Goal: Contribute content: Contribute content

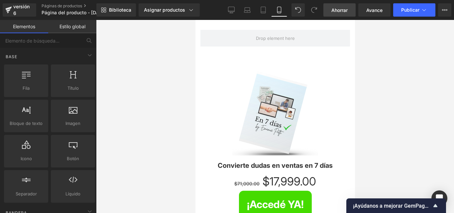
click at [329, 6] on link "Ahorrar" at bounding box center [339, 9] width 32 height 13
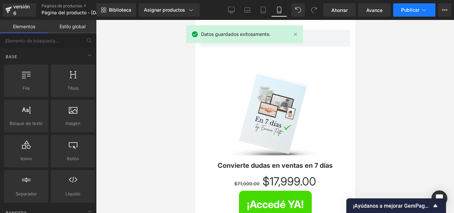
click at [405, 9] on font "Publicar" at bounding box center [410, 10] width 18 height 6
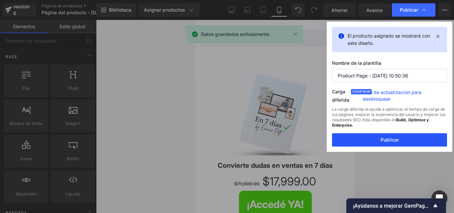
click at [397, 141] on font "Publicar" at bounding box center [390, 140] width 18 height 6
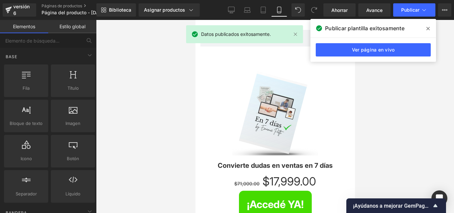
click at [427, 30] on icon at bounding box center [427, 28] width 3 height 5
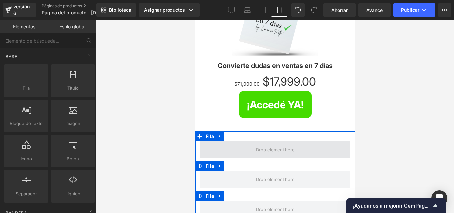
scroll to position [133, 0]
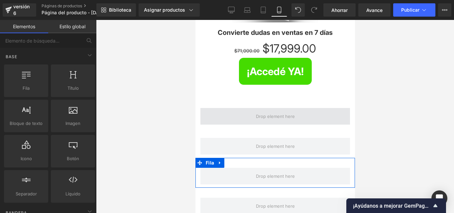
click at [274, 111] on span at bounding box center [275, 116] width 44 height 10
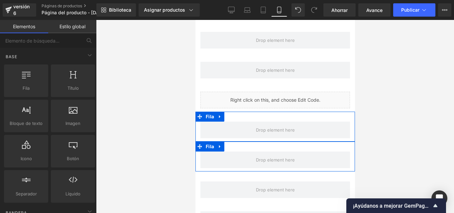
scroll to position [299, 0]
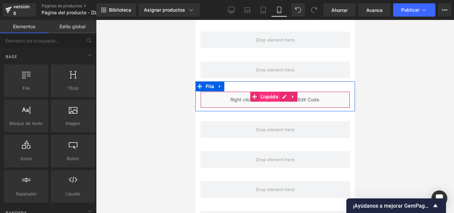
click at [277, 94] on font "Líquido" at bounding box center [269, 97] width 18 height 6
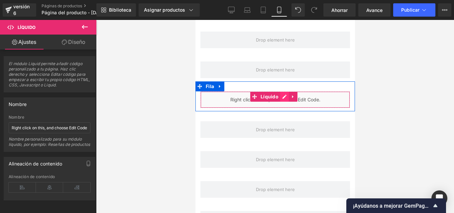
click at [282, 94] on div "Líquido" at bounding box center [275, 99] width 150 height 17
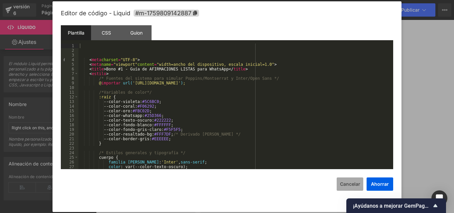
click at [349, 186] on font "Cancelar" at bounding box center [350, 184] width 20 height 6
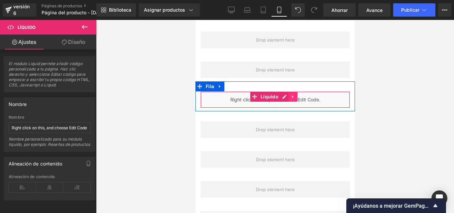
click at [292, 95] on icon at bounding box center [292, 96] width 1 height 3
click at [299, 96] on icon at bounding box center [297, 96] width 5 height 5
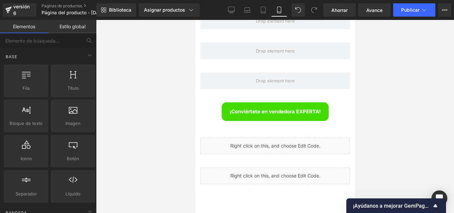
scroll to position [399, 0]
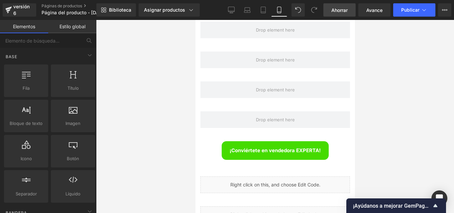
click at [343, 7] on font "Ahorrar" at bounding box center [339, 10] width 16 height 6
click at [419, 7] on button "Publicar" at bounding box center [414, 9] width 42 height 13
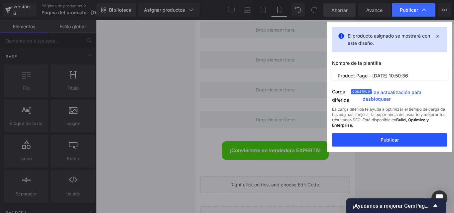
click at [389, 139] on font "Publicar" at bounding box center [390, 140] width 18 height 6
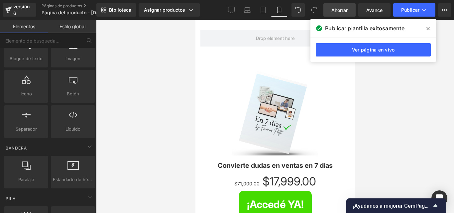
scroll to position [66, 0]
click at [426, 27] on icon at bounding box center [427, 28] width 3 height 5
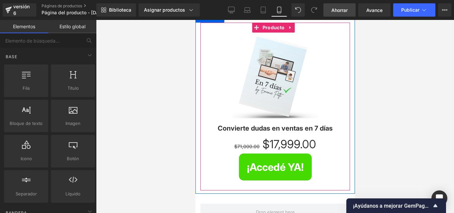
scroll to position [133, 0]
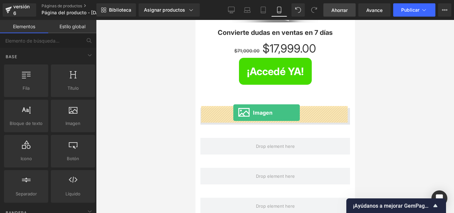
drag, startPoint x: 350, startPoint y: 147, endPoint x: 233, endPoint y: 113, distance: 122.3
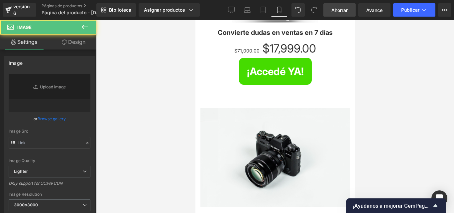
type input "//[DOMAIN_NAME][URL]"
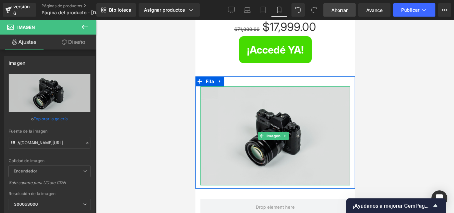
scroll to position [166, 0]
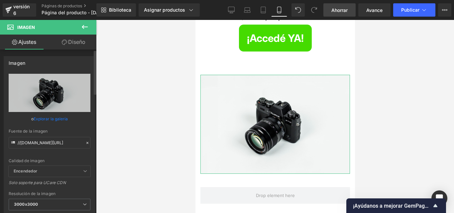
click at [86, 143] on icon at bounding box center [87, 143] width 2 height 2
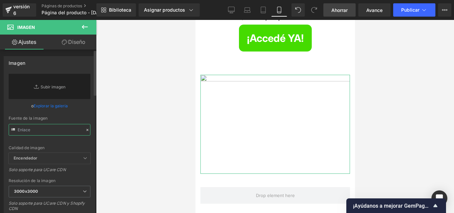
click at [44, 131] on input "text" at bounding box center [50, 130] width 82 height 12
paste input "[URL][DOMAIN_NAME]"
type input "[URL][DOMAIN_NAME]"
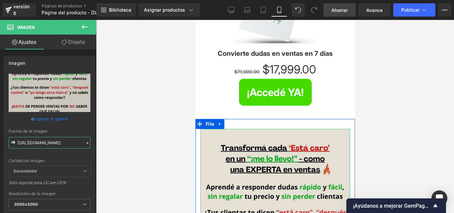
scroll to position [145, 0]
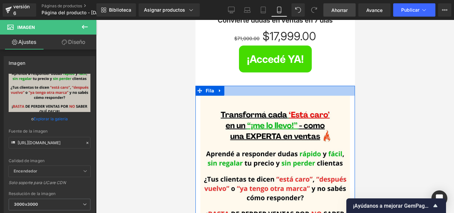
click at [240, 92] on div at bounding box center [275, 91] width 160 height 10
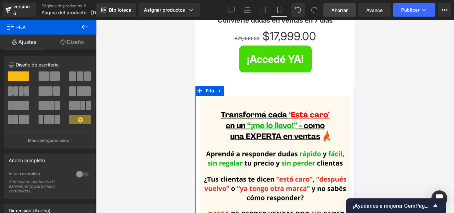
click at [70, 46] on link "Diseño" at bounding box center [72, 42] width 48 height 15
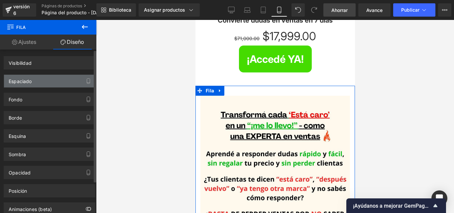
click at [46, 79] on div "Espaciado" at bounding box center [49, 81] width 91 height 13
click at [58, 83] on div "Espaciado" at bounding box center [49, 81] width 91 height 13
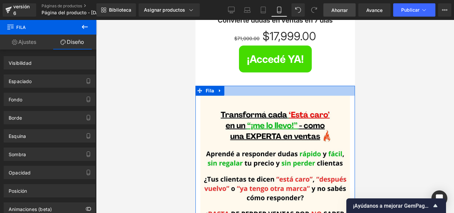
click at [277, 90] on div at bounding box center [275, 91] width 160 height 10
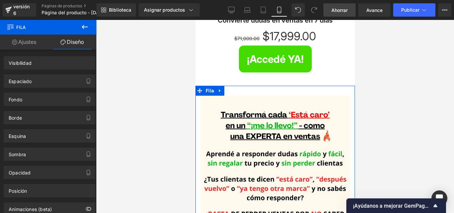
click at [68, 45] on font "Diseño" at bounding box center [75, 42] width 17 height 7
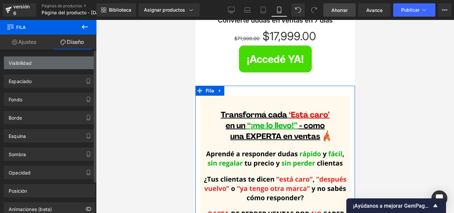
click at [53, 64] on div "Visibilidad" at bounding box center [49, 63] width 91 height 13
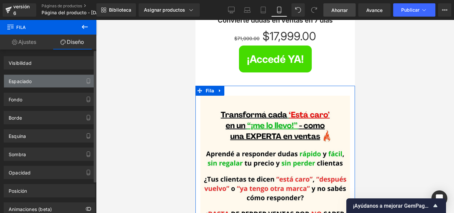
click at [47, 81] on div "Espaciado" at bounding box center [49, 81] width 91 height 13
click at [87, 83] on icon "button" at bounding box center [88, 83] width 3 height 0
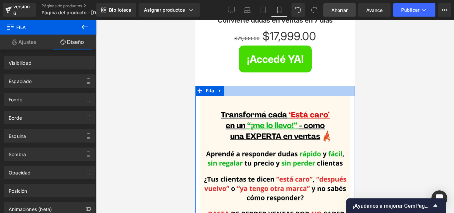
click at [265, 91] on div at bounding box center [275, 91] width 160 height 10
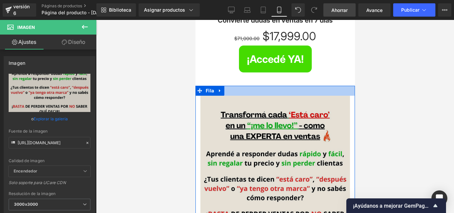
drag, startPoint x: 266, startPoint y: 95, endPoint x: 241, endPoint y: 96, distance: 24.3
click at [266, 90] on div "Imagen Fila" at bounding box center [275, 186] width 160 height 200
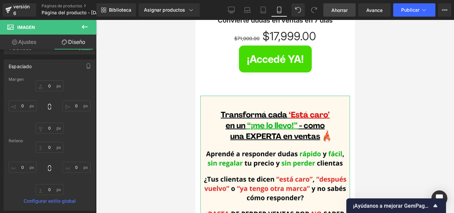
scroll to position [0, 0]
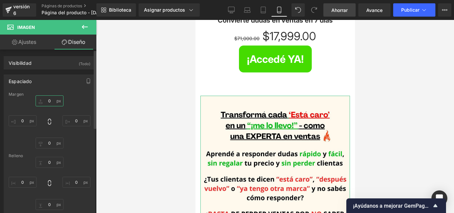
click at [53, 101] on input "0" at bounding box center [50, 100] width 28 height 11
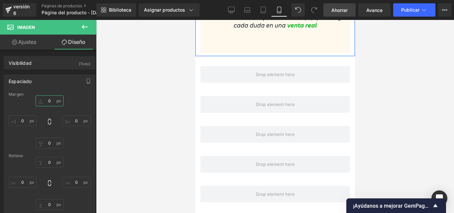
scroll to position [378, 0]
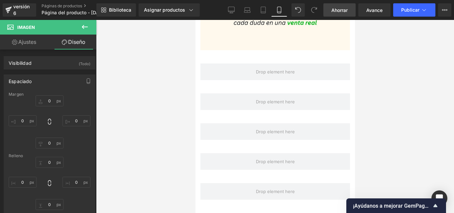
click at [340, 14] on link "Ahorrar" at bounding box center [339, 9] width 32 height 13
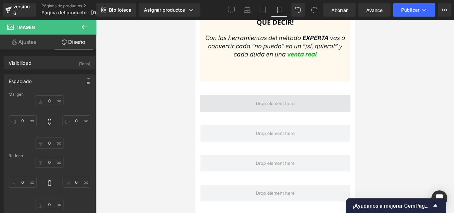
scroll to position [345, 0]
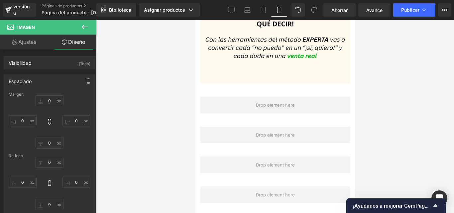
click at [81, 28] on icon at bounding box center [85, 27] width 8 height 8
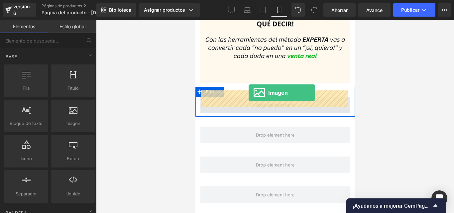
drag, startPoint x: 300, startPoint y: 142, endPoint x: 248, endPoint y: 93, distance: 71.5
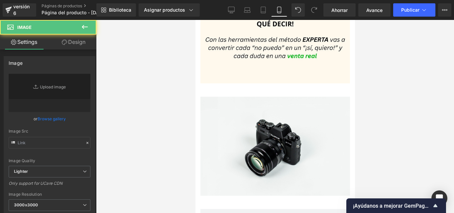
type input "//[DOMAIN_NAME][URL]"
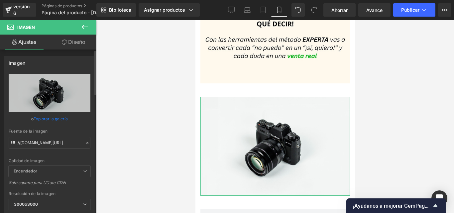
click at [85, 144] on icon at bounding box center [87, 143] width 5 height 5
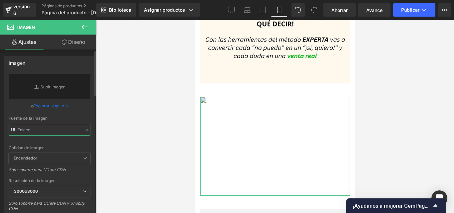
click at [63, 130] on input "text" at bounding box center [50, 130] width 82 height 12
paste input "[URL][DOMAIN_NAME]"
type input "[URL][DOMAIN_NAME]"
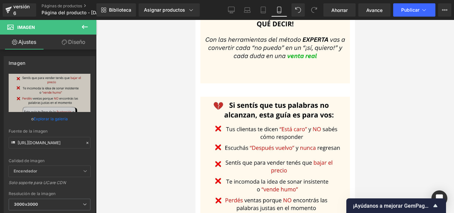
click at [151, 114] on div at bounding box center [275, 116] width 358 height 193
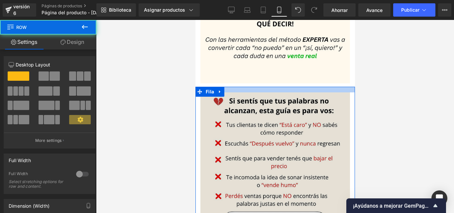
drag, startPoint x: 263, startPoint y: 90, endPoint x: 246, endPoint y: 87, distance: 17.2
click at [263, 87] on div at bounding box center [275, 90] width 160 height 6
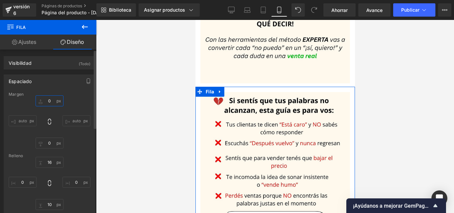
click at [52, 102] on input "0" at bounding box center [50, 100] width 28 height 11
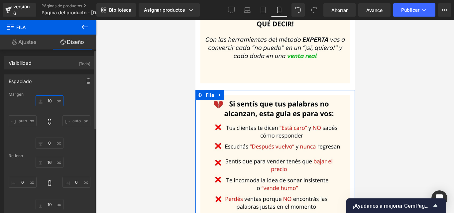
type input "1"
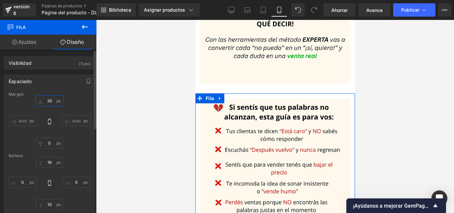
type input "20¡"
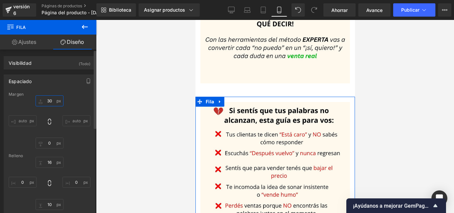
type input "30¡"
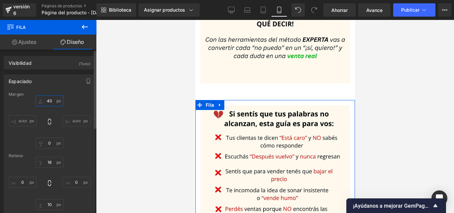
type input "40¡"
type input "¡"
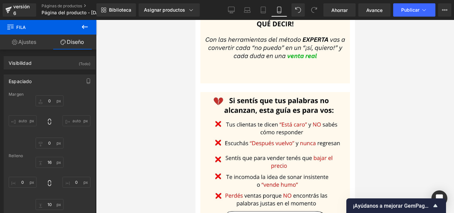
click at [172, 75] on div at bounding box center [275, 116] width 358 height 193
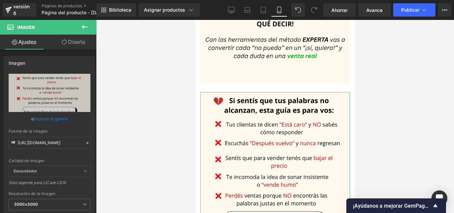
click at [77, 41] on font "Diseño" at bounding box center [76, 42] width 17 height 7
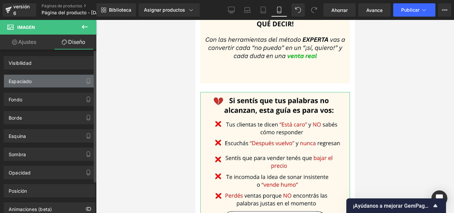
click at [56, 81] on div "Espaciado" at bounding box center [49, 81] width 91 height 13
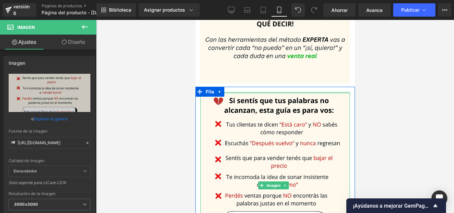
drag, startPoint x: 343, startPoint y: 86, endPoint x: 343, endPoint y: 80, distance: 5.7
click at [343, 87] on div "Imagen Fila" at bounding box center [275, 185] width 160 height 196
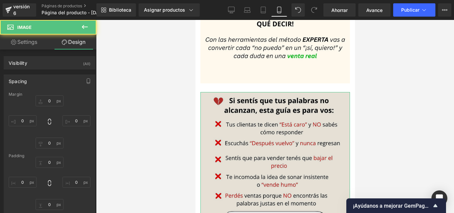
click at [51, 102] on input "0" at bounding box center [50, 100] width 28 height 11
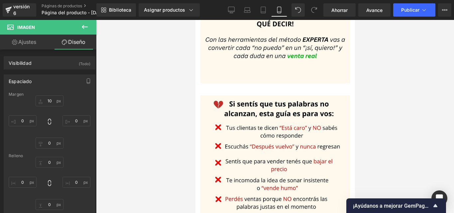
type input "1"
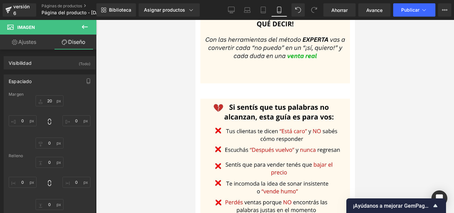
type input "2"
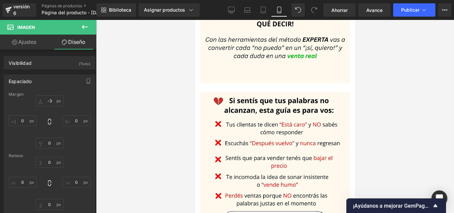
type input "-30"
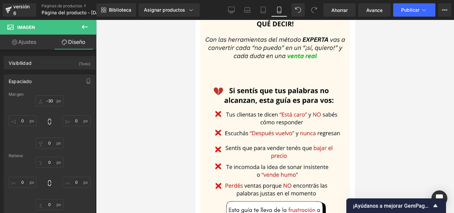
click at [424, 91] on div at bounding box center [275, 116] width 358 height 193
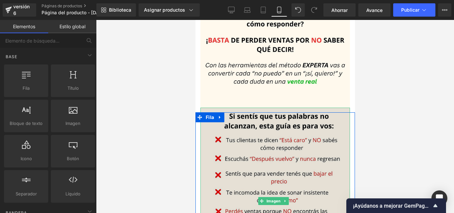
scroll to position [348, 0]
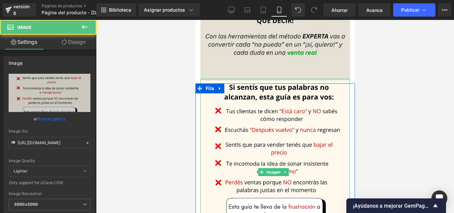
click at [246, 71] on div "Fila Venta de liquidación (P) Imagen Convierte dudas en ventas en 7 días (P) Tí…" at bounding box center [275, 191] width 160 height 1038
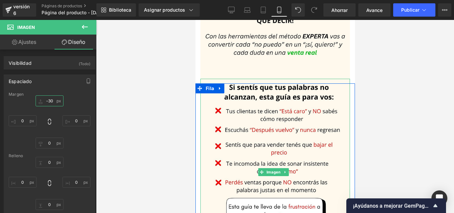
click at [53, 102] on input "-30" at bounding box center [50, 100] width 28 height 11
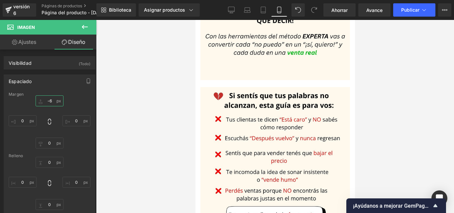
type input "-60"
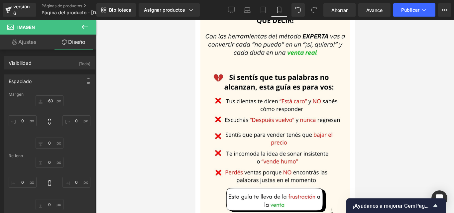
click at [160, 96] on div at bounding box center [275, 116] width 358 height 193
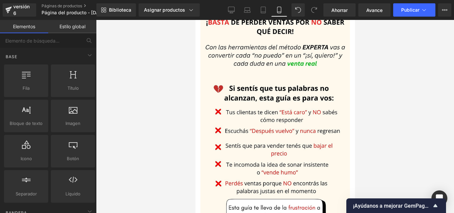
scroll to position [333, 0]
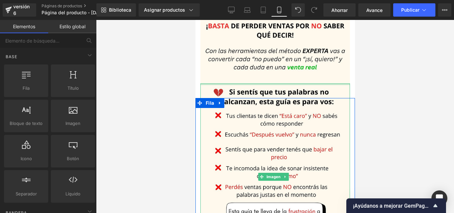
click at [267, 83] on div at bounding box center [275, 84] width 150 height 2
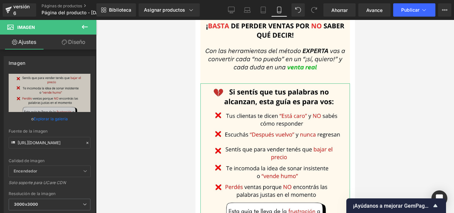
click at [72, 44] on font "Diseño" at bounding box center [76, 42] width 17 height 7
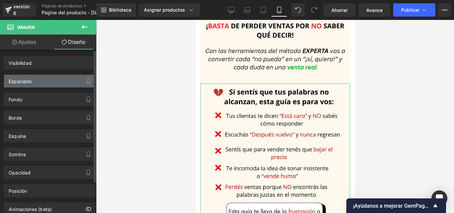
click at [54, 81] on div "Espaciado" at bounding box center [49, 81] width 91 height 13
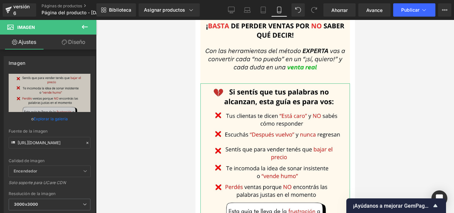
click at [72, 45] on font "Diseño" at bounding box center [76, 42] width 17 height 7
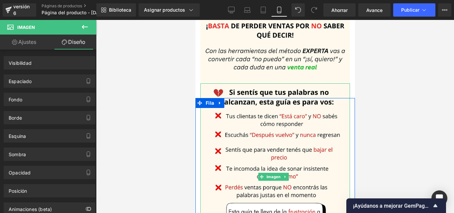
click at [258, 83] on div "Imagen" at bounding box center [275, 176] width 150 height 187
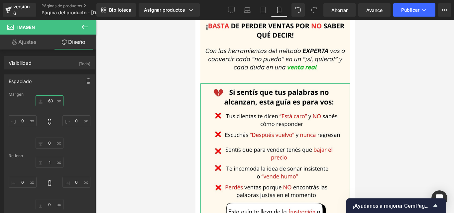
click at [49, 101] on input "-60" at bounding box center [50, 100] width 28 height 11
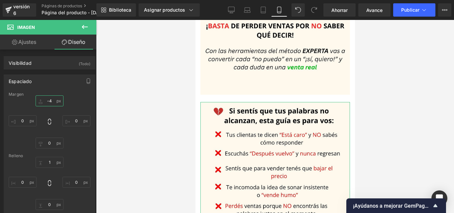
type input "-40"
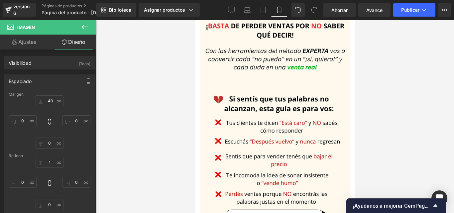
click at [394, 88] on div at bounding box center [275, 116] width 358 height 193
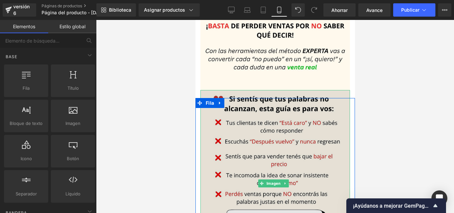
scroll to position [367, 0]
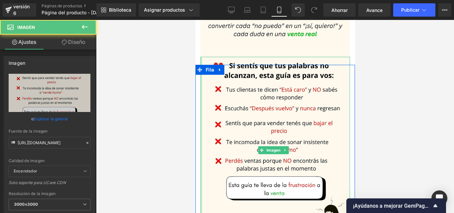
click at [197, 157] on div "Imagen" at bounding box center [275, 157] width 160 height 174
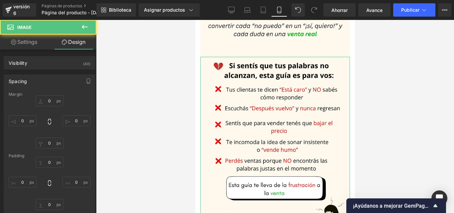
type input "-40"
type input "0"
type input "1"
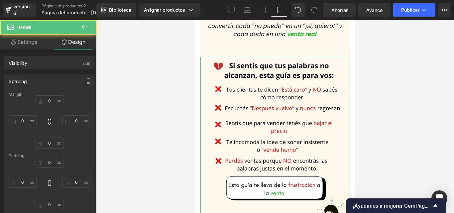
type input "0"
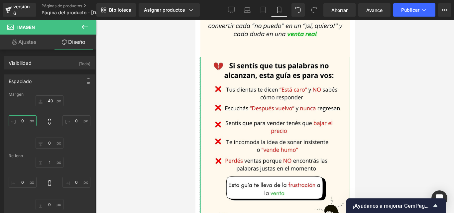
click at [26, 123] on input "0" at bounding box center [23, 120] width 28 height 11
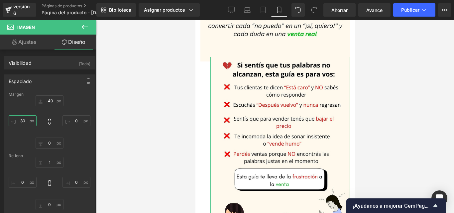
type input "3"
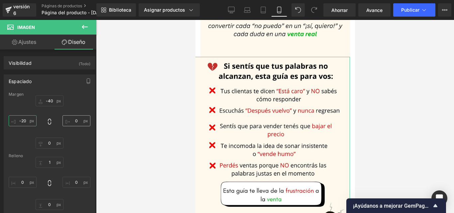
type input "-20"
click at [77, 121] on input "0" at bounding box center [76, 120] width 28 height 11
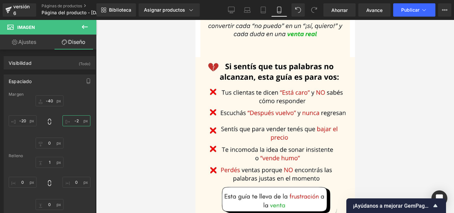
type input "-"
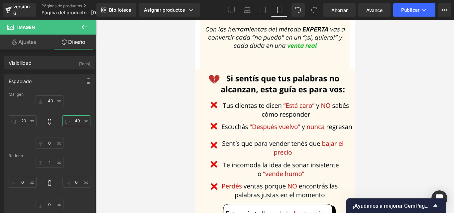
scroll to position [361, 0]
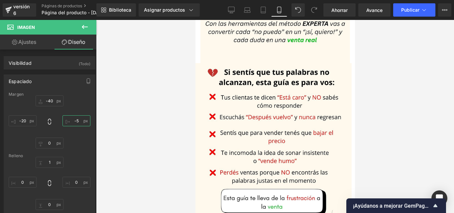
type input "-"
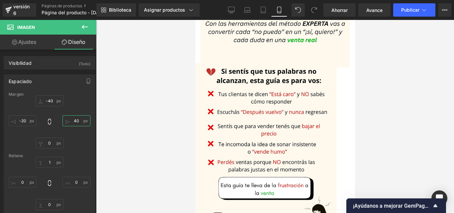
type input "4"
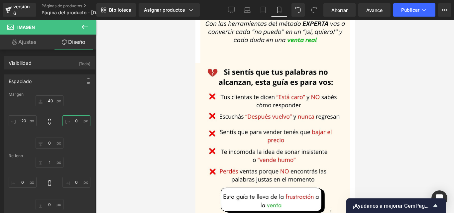
type input "-"
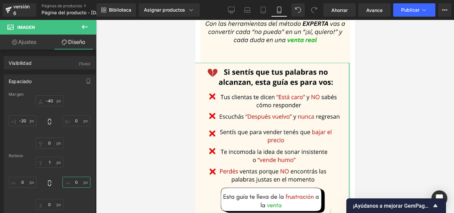
click at [74, 182] on input "0" at bounding box center [76, 182] width 28 height 11
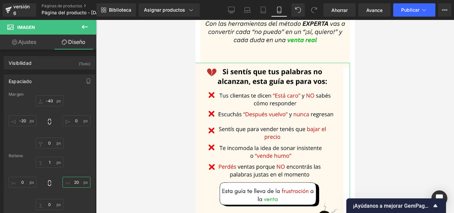
type input "2"
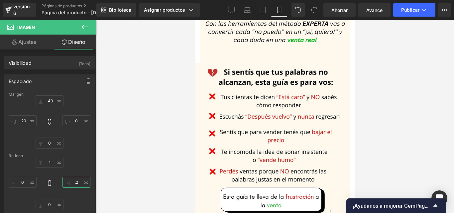
type input "."
type input "-"
type input "0"
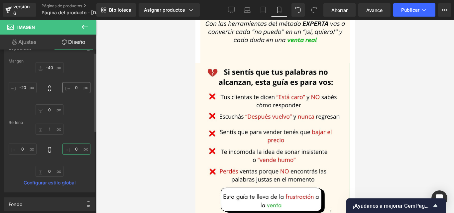
scroll to position [0, 0]
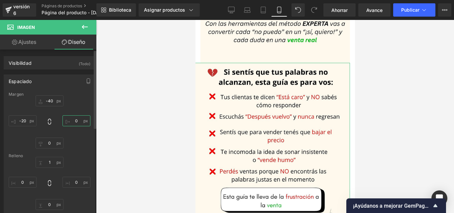
click at [76, 121] on input "text" at bounding box center [76, 120] width 28 height 11
type input "."
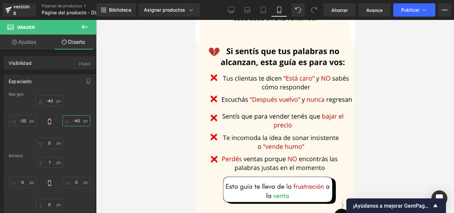
scroll to position [394, 0]
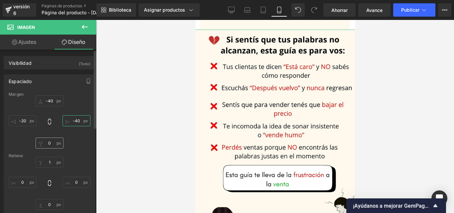
type input "-40"
click at [52, 143] on input "0" at bounding box center [50, 143] width 28 height 11
type input "-"
click at [26, 121] on input "-20" at bounding box center [23, 120] width 28 height 11
click at [27, 121] on input "-20" at bounding box center [23, 120] width 28 height 11
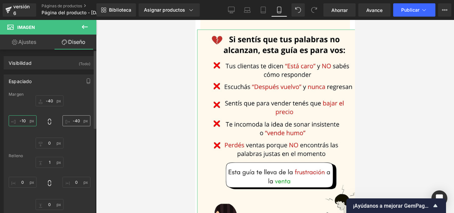
type input "-10"
click at [78, 120] on input "-40" at bounding box center [76, 120] width 28 height 11
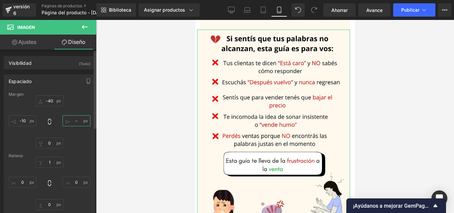
type input "--"
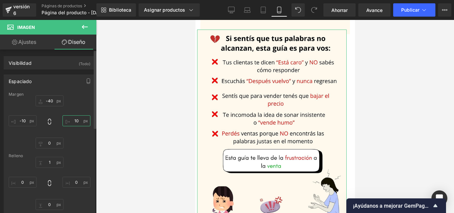
type input "1"
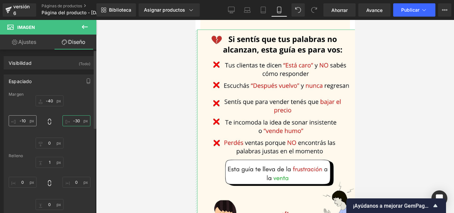
type input "-30"
click at [27, 122] on input "-10" at bounding box center [23, 120] width 28 height 11
click at [27, 120] on input "-10" at bounding box center [23, 120] width 28 height 11
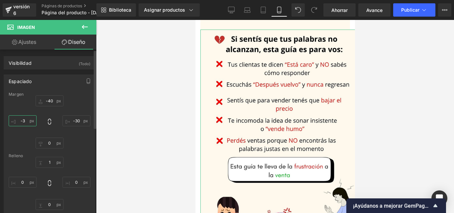
type input "-30"
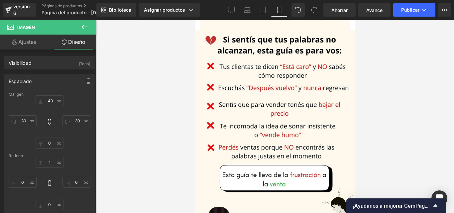
click at [394, 114] on div at bounding box center [275, 116] width 358 height 193
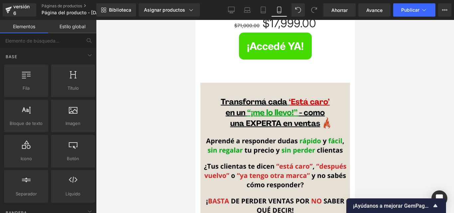
scroll to position [158, 0]
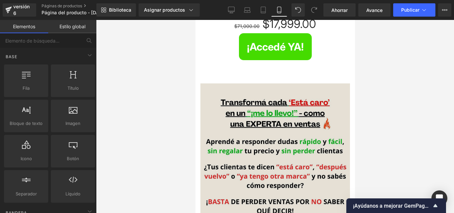
click at [263, 89] on img at bounding box center [275, 176] width 150 height 187
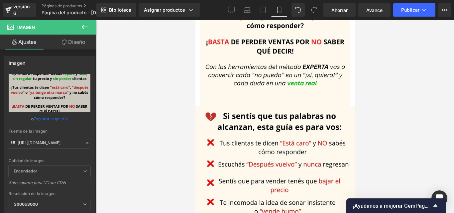
scroll to position [315, 0]
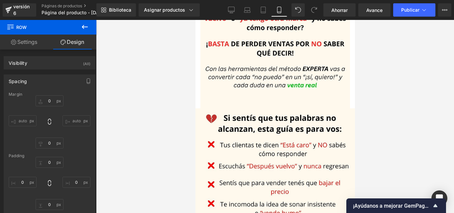
type input "0"
type input "16"
type input "0"
type input "10"
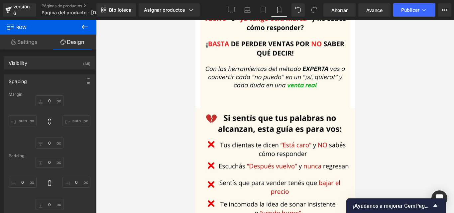
type input "2"
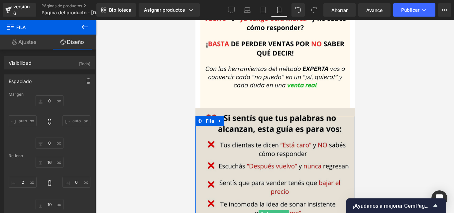
click at [200, 128] on img at bounding box center [275, 213] width 169 height 211
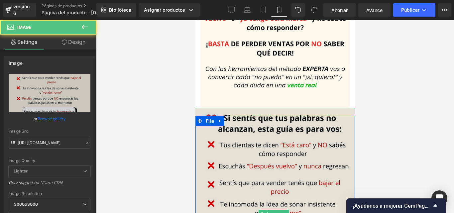
click at [199, 108] on img at bounding box center [275, 213] width 169 height 211
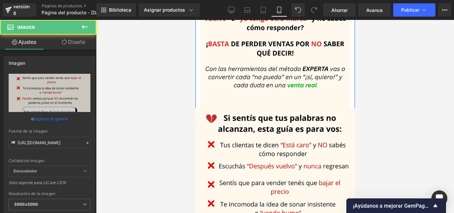
click at [199, 100] on div "Imagen" at bounding box center [275, 19] width 160 height 187
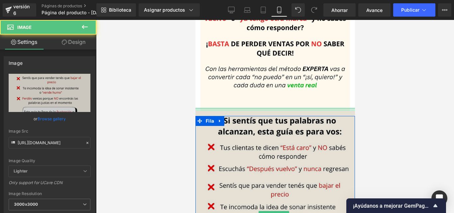
click at [199, 108] on div at bounding box center [275, 109] width 169 height 3
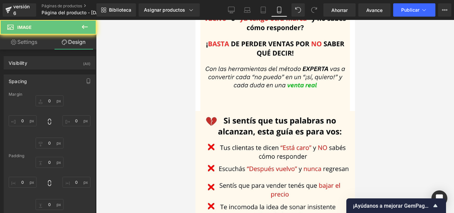
type input "-40"
type input "-30"
type input "0"
type input "-30"
type input "9"
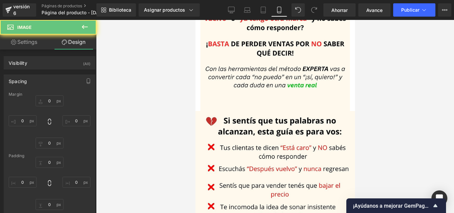
type input "0"
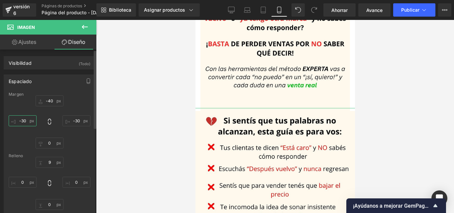
click at [27, 121] on input "-30" at bounding box center [23, 120] width 28 height 11
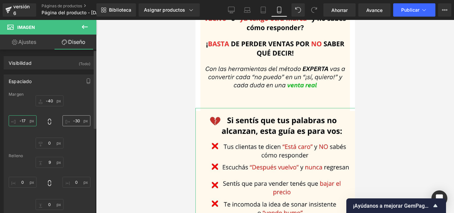
type input "-17"
click at [78, 120] on input "-30" at bounding box center [76, 120] width 28 height 11
click at [78, 122] on input "-30" at bounding box center [76, 120] width 28 height 11
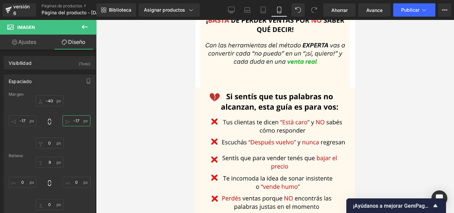
scroll to position [322, 0]
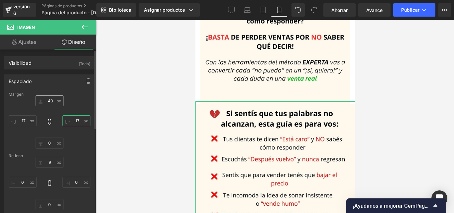
type input "-17"
click at [53, 101] on input "-40" at bounding box center [50, 100] width 28 height 11
click at [52, 100] on input "-40" at bounding box center [50, 100] width 28 height 11
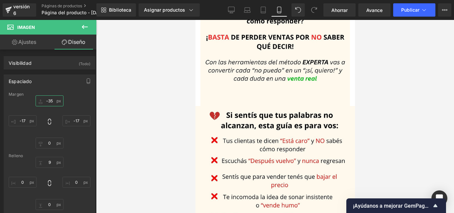
type input "-35"
click at [333, 13] on font "Ahorrar" at bounding box center [339, 10] width 16 height 6
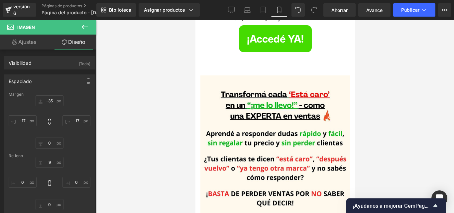
scroll to position [158, 0]
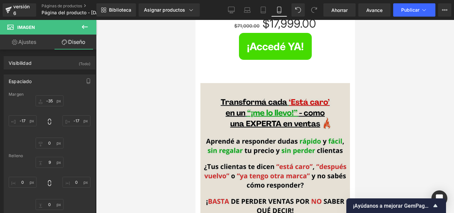
click at [240, 89] on img at bounding box center [275, 176] width 150 height 187
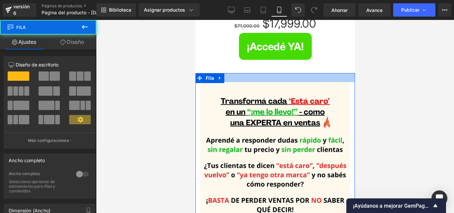
click at [245, 80] on div at bounding box center [275, 77] width 160 height 9
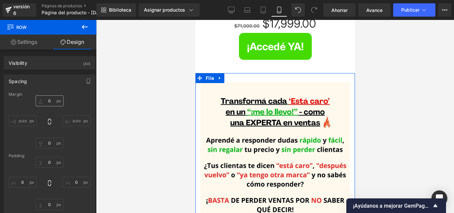
type input "0"
type input "27"
type input "0"
type input "10"
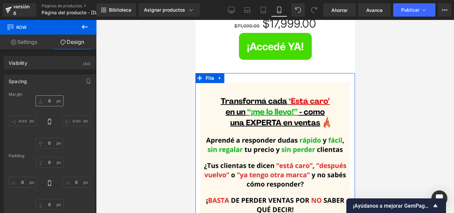
type input "0"
click at [53, 102] on input "0" at bounding box center [50, 100] width 28 height 11
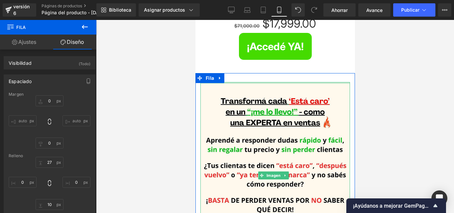
click at [277, 82] on div at bounding box center [275, 83] width 150 height 2
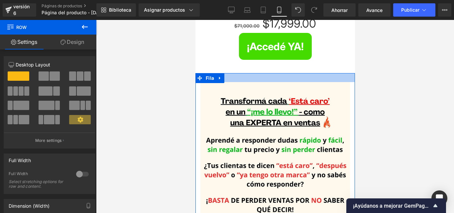
click at [275, 80] on div at bounding box center [275, 77] width 160 height 9
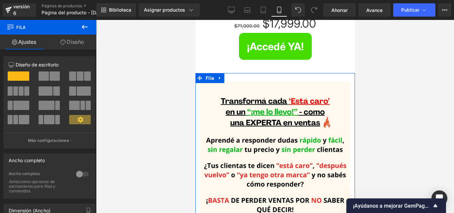
click at [79, 44] on font "Diseño" at bounding box center [75, 42] width 17 height 7
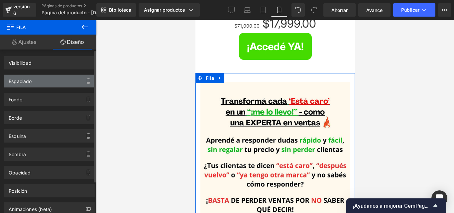
click at [48, 85] on div "Espaciado" at bounding box center [49, 81] width 91 height 13
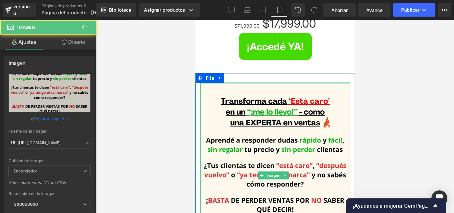
drag, startPoint x: 251, startPoint y: 80, endPoint x: 253, endPoint y: 77, distance: 4.2
click at [253, 77] on div "Imagen Fila" at bounding box center [275, 172] width 160 height 199
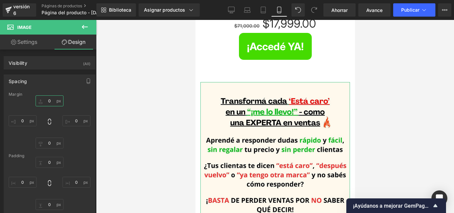
click at [51, 103] on input "0" at bounding box center [50, 100] width 28 height 11
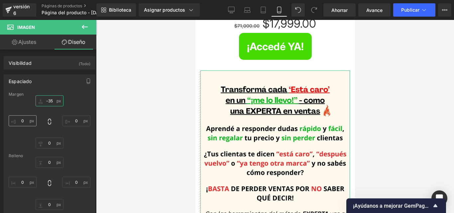
type input "-35"
click at [24, 124] on input "0" at bounding box center [23, 120] width 28 height 11
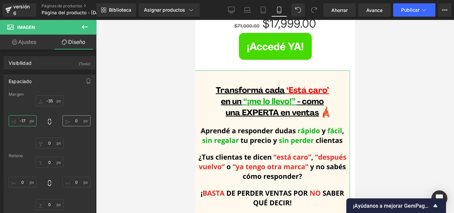
type input "-17"
click at [76, 121] on input "0" at bounding box center [76, 120] width 28 height 11
type input "-17"
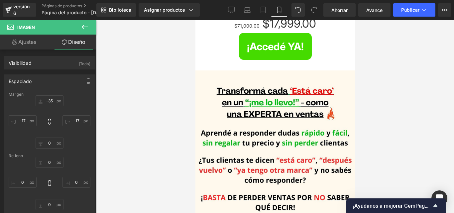
click at [413, 113] on div at bounding box center [275, 116] width 358 height 193
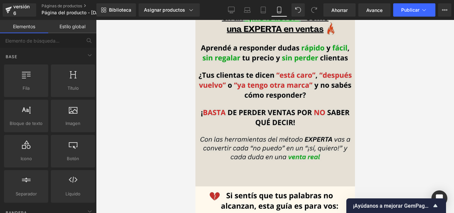
scroll to position [241, 0]
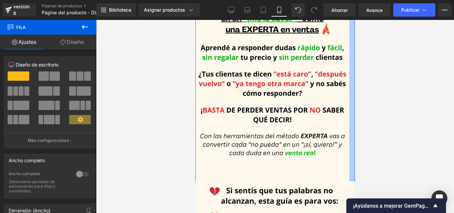
click at [385, 121] on div at bounding box center [275, 116] width 358 height 193
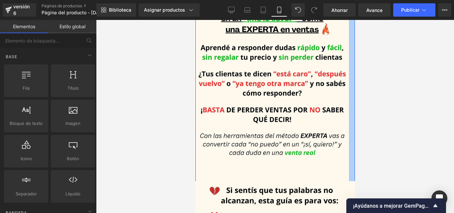
click at [387, 109] on div at bounding box center [275, 116] width 358 height 193
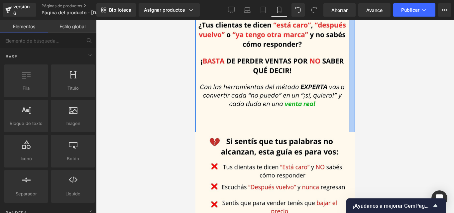
scroll to position [207, 0]
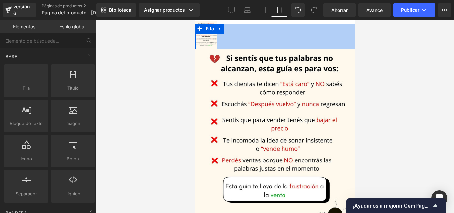
click at [178, 107] on div at bounding box center [275, 116] width 358 height 193
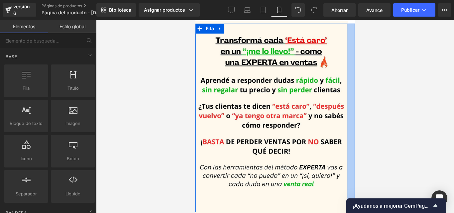
click at [418, 173] on div at bounding box center [275, 116] width 358 height 193
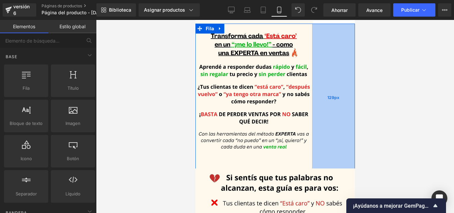
click at [308, 29] on div at bounding box center [275, 28] width 160 height 9
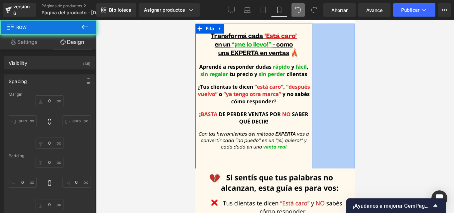
type input "0"
type input "27"
type input "129"
type input "10"
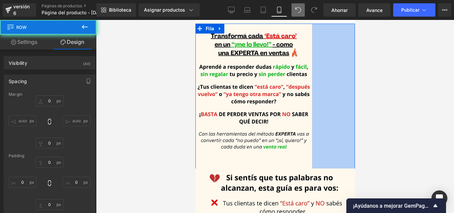
type input "0"
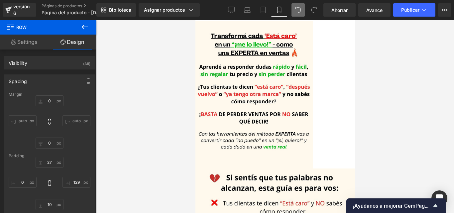
click at [299, 11] on icon at bounding box center [298, 10] width 6 height 6
type input "0"
type input "27"
type input "129"
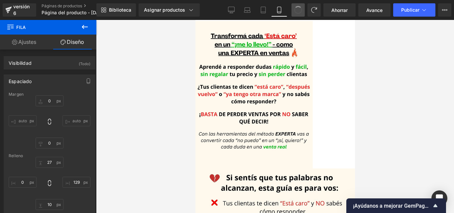
type input "10"
type input "0"
click at [298, 12] on icon at bounding box center [298, 10] width 6 height 6
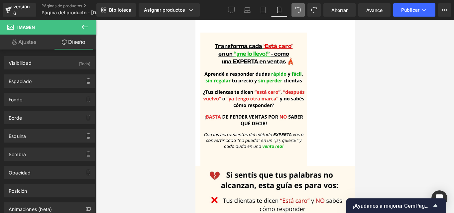
click at [298, 11] on icon at bounding box center [298, 10] width 6 height 6
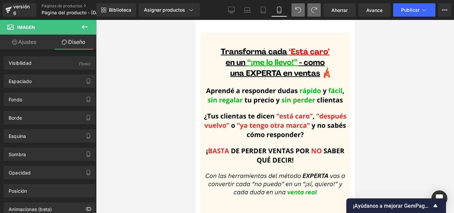
click at [313, 11] on icon at bounding box center [314, 10] width 6 height 6
click at [315, 10] on icon at bounding box center [314, 10] width 6 height 6
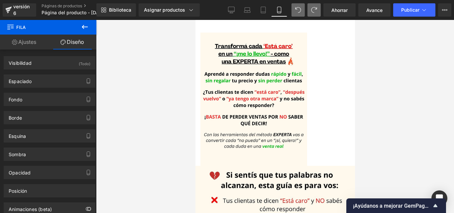
click at [292, 10] on span at bounding box center [298, 9] width 13 height 13
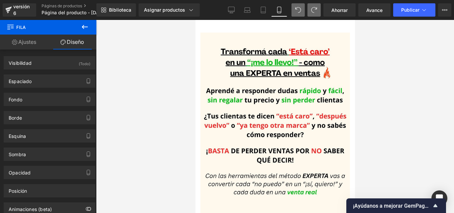
click at [413, 116] on div at bounding box center [275, 116] width 358 height 193
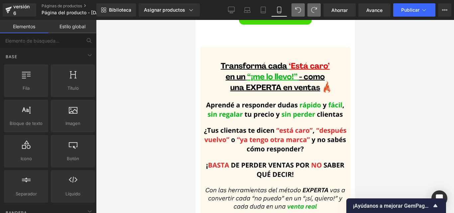
scroll to position [163, 0]
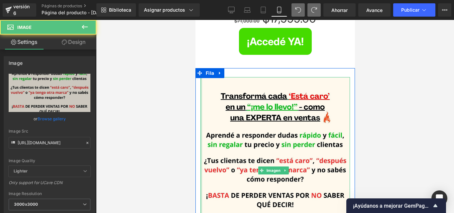
drag, startPoint x: 200, startPoint y: 102, endPoint x: 388, endPoint y: 122, distance: 188.2
click at [197, 102] on div "Imagen" at bounding box center [275, 170] width 160 height 187
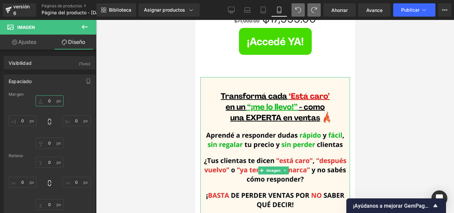
click at [51, 104] on input "0" at bounding box center [50, 100] width 28 height 11
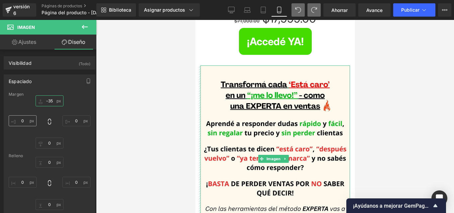
type input "-35"
click at [26, 121] on input "0" at bounding box center [23, 120] width 28 height 11
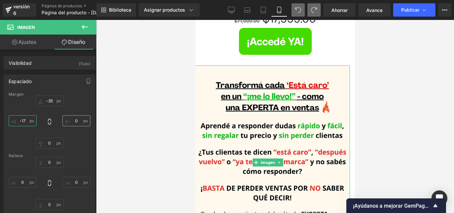
type input "-17"
click at [76, 125] on input "0" at bounding box center [76, 120] width 28 height 11
type input "-17"
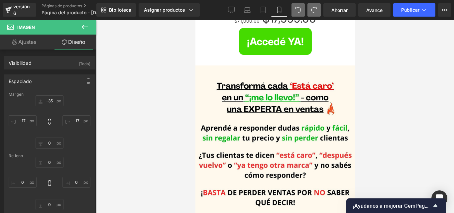
click at [381, 86] on div at bounding box center [275, 116] width 358 height 193
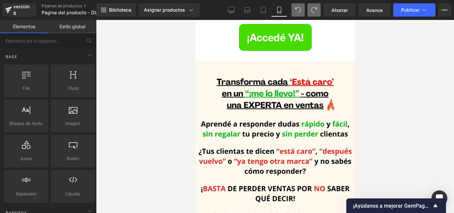
scroll to position [169, 0]
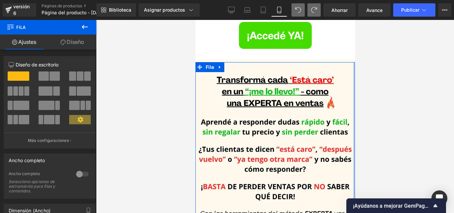
drag, startPoint x: 350, startPoint y: 91, endPoint x: 354, endPoint y: 91, distance: 3.7
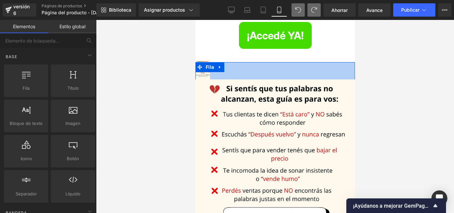
click at [454, 83] on div at bounding box center [275, 116] width 358 height 193
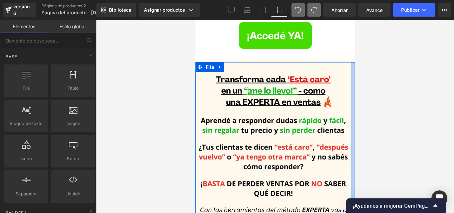
click at [418, 98] on div at bounding box center [275, 116] width 358 height 193
click at [374, 40] on div at bounding box center [275, 116] width 358 height 193
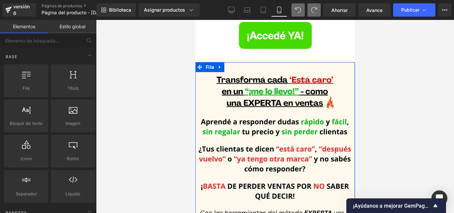
scroll to position [338, 0]
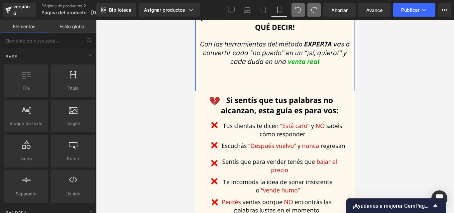
click at [389, 128] on div at bounding box center [275, 116] width 358 height 193
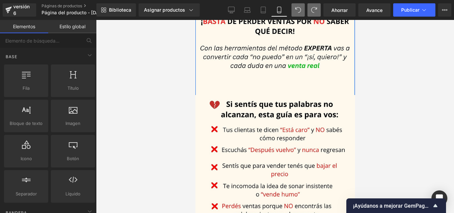
click at [406, 90] on div at bounding box center [275, 116] width 358 height 193
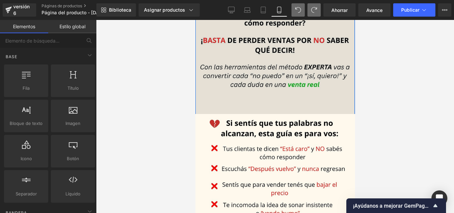
scroll to position [311, 0]
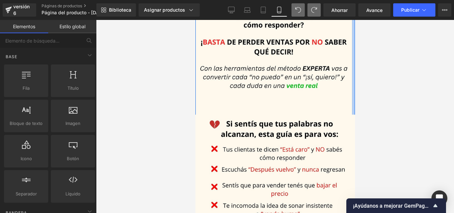
click at [384, 98] on div at bounding box center [275, 116] width 358 height 193
click at [297, 8] on icon at bounding box center [298, 10] width 6 height 6
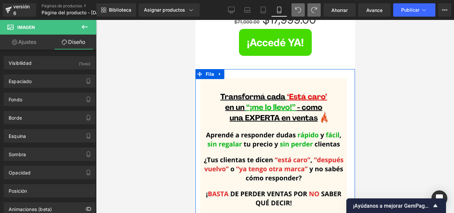
scroll to position [153, 0]
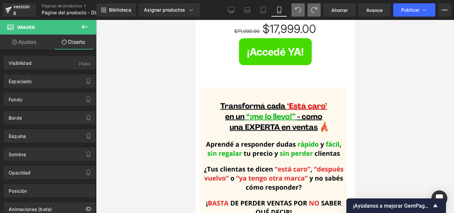
click at [311, 8] on icon at bounding box center [314, 10] width 6 height 6
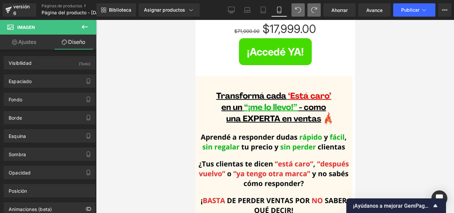
click at [313, 11] on icon at bounding box center [314, 10] width 6 height 6
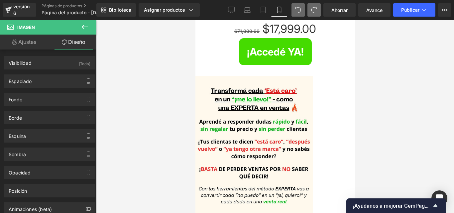
click at [311, 10] on icon at bounding box center [314, 10] width 6 height 6
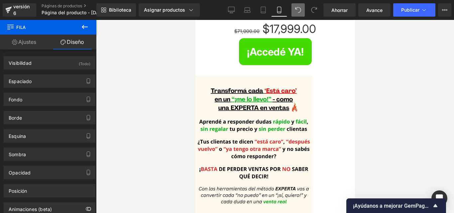
click at [292, 10] on span at bounding box center [298, 9] width 13 height 13
click at [297, 10] on icon at bounding box center [298, 10] width 6 height 6
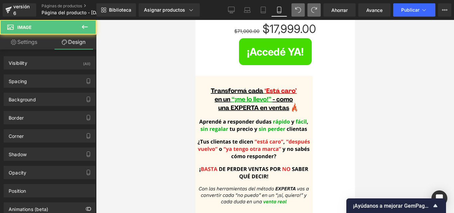
click at [297, 10] on icon at bounding box center [298, 10] width 6 height 6
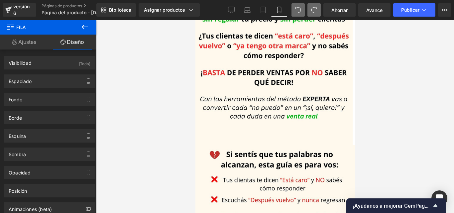
scroll to position [275, 0]
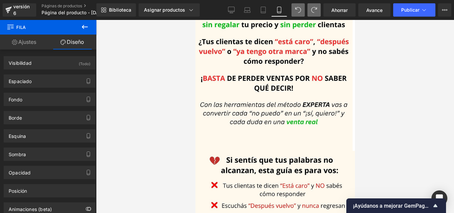
drag, startPoint x: 550, startPoint y: 93, endPoint x: 551, endPoint y: 115, distance: 21.3
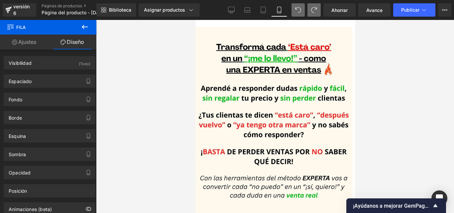
scroll to position [172, 0]
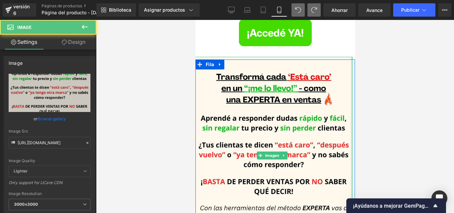
click at [350, 90] on div "Imagen Fila" at bounding box center [275, 159] width 160 height 198
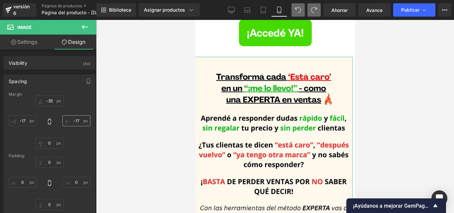
type input "-35"
type input "-17"
type input "0"
type input "-17"
type input "0"
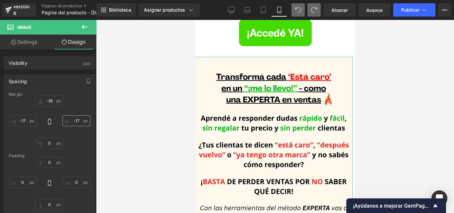
type input "0"
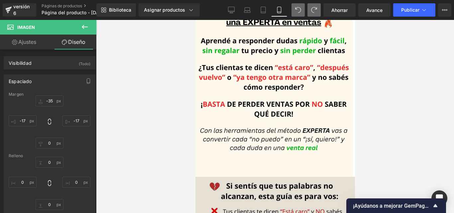
scroll to position [271, 0]
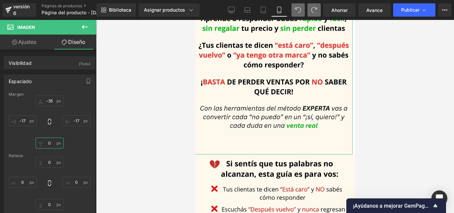
click at [51, 144] on input "0" at bounding box center [50, 143] width 28 height 11
click at [25, 121] on input "-17" at bounding box center [23, 120] width 28 height 11
click at [27, 119] on input "-17" at bounding box center [23, 120] width 28 height 11
click at [52, 145] on input "0" at bounding box center [50, 143] width 28 height 11
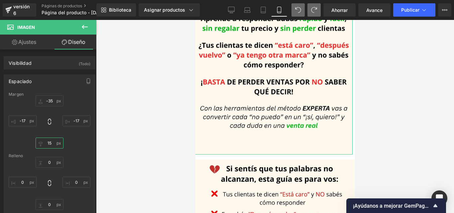
type input "1"
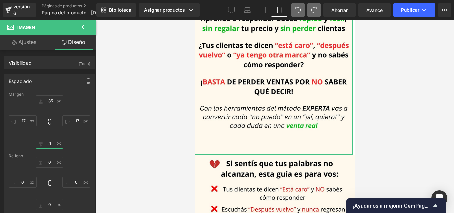
type input "."
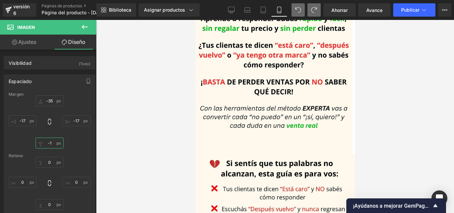
type input "-"
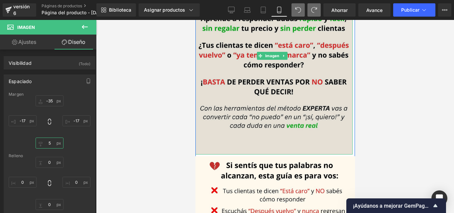
type input "5"
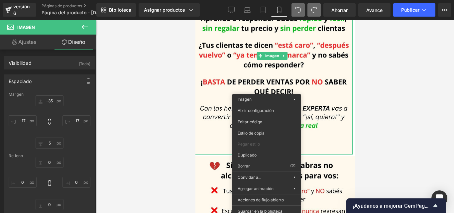
click at [152, 139] on div at bounding box center [275, 116] width 358 height 193
